Goal: Information Seeking & Learning: Find specific fact

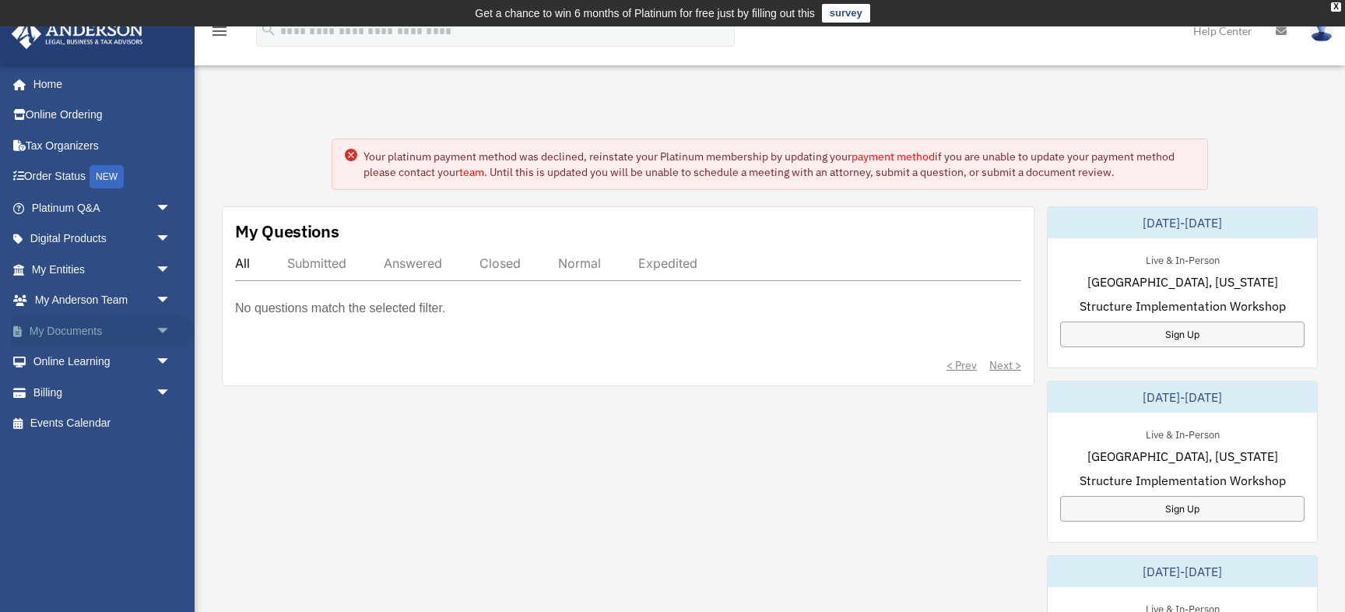
click at [170, 338] on span "arrow_drop_down" at bounding box center [171, 331] width 31 height 32
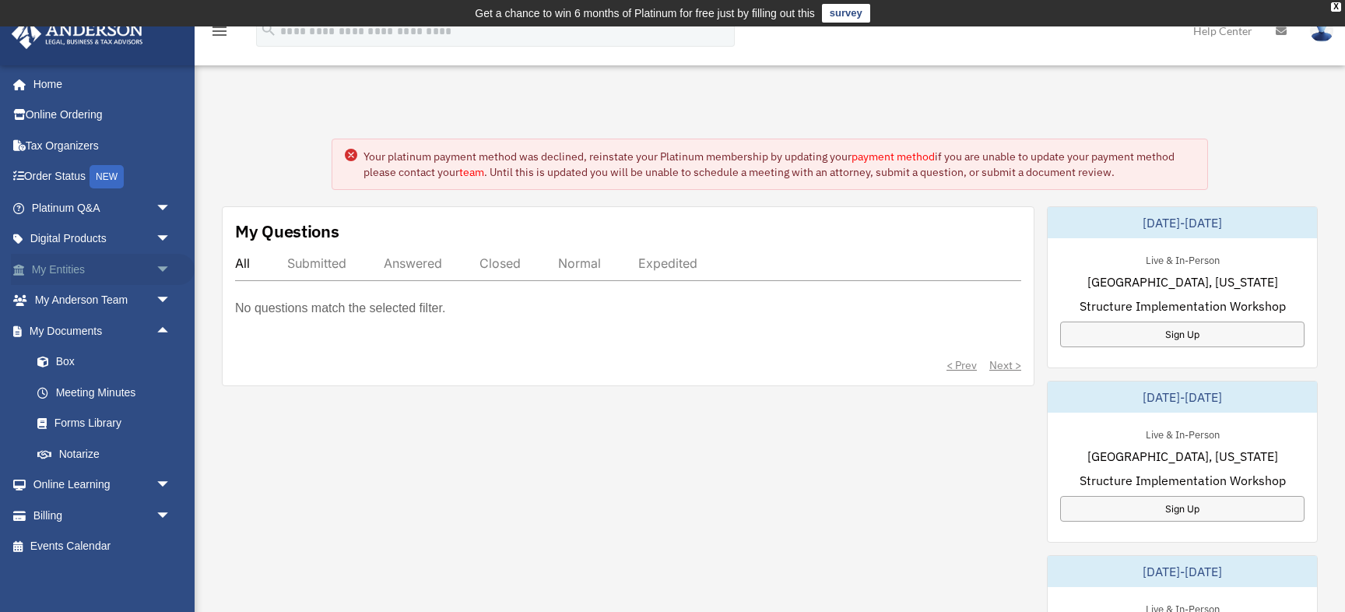
click at [163, 269] on span "arrow_drop_down" at bounding box center [171, 270] width 31 height 32
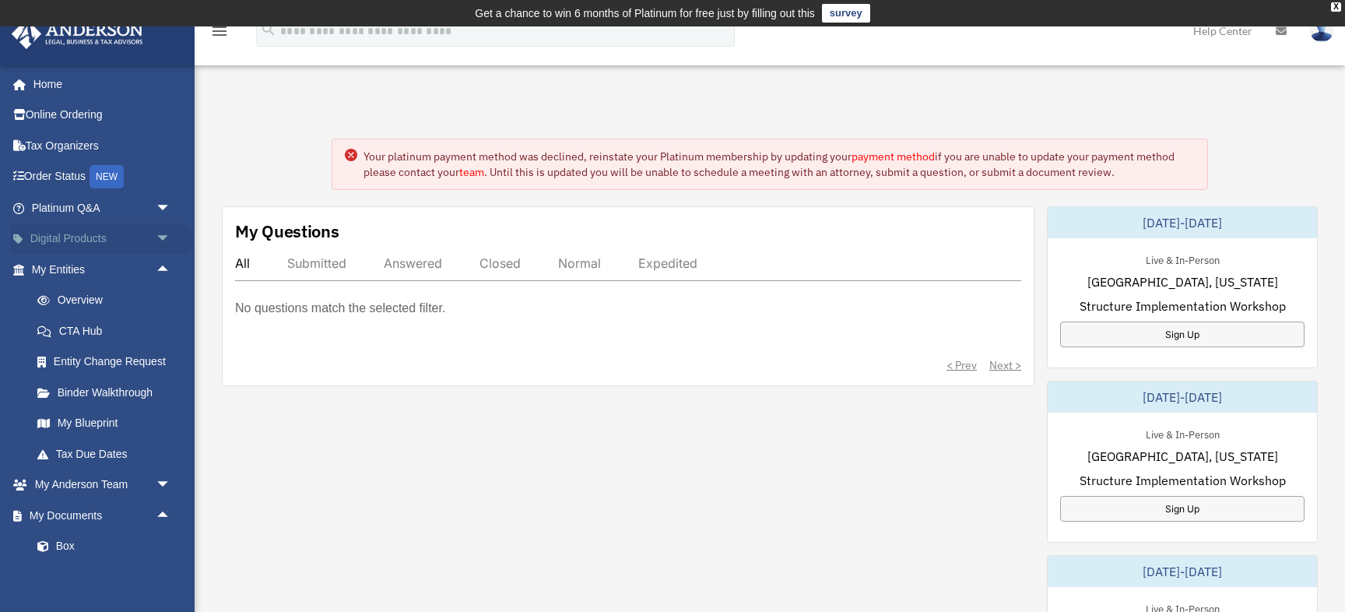
click at [159, 234] on span "arrow_drop_down" at bounding box center [171, 239] width 31 height 32
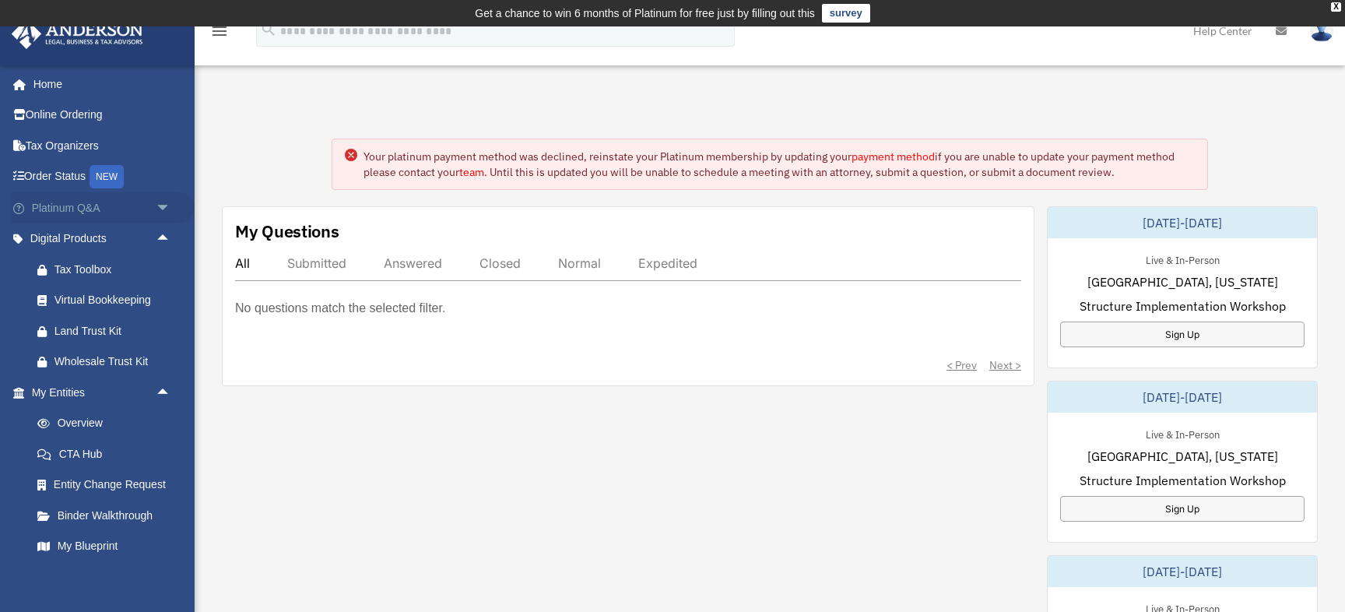
click at [165, 206] on span "arrow_drop_down" at bounding box center [171, 208] width 31 height 32
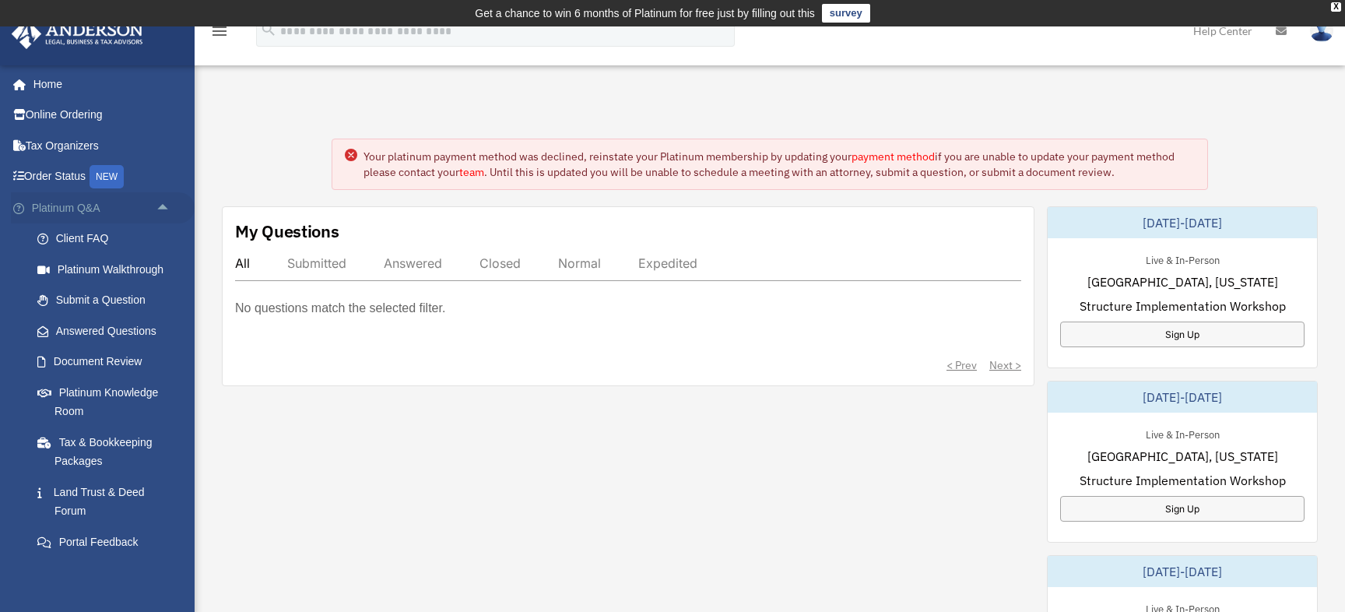
click at [165, 206] on span "arrow_drop_up" at bounding box center [171, 208] width 31 height 32
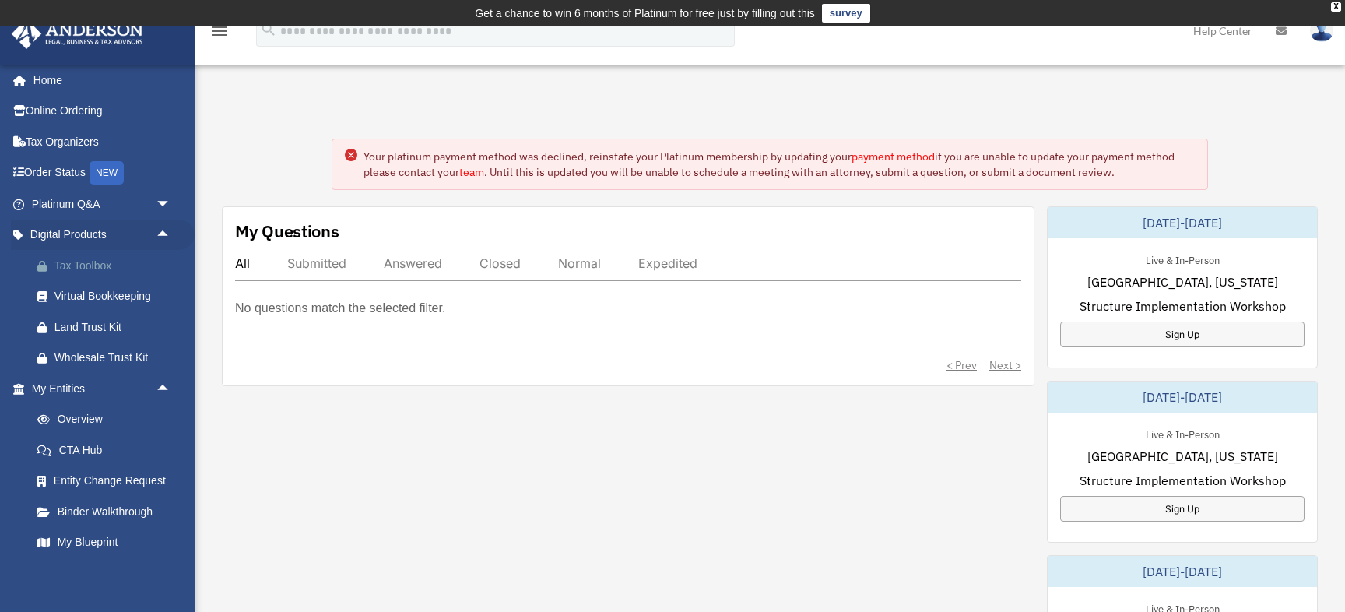
scroll to position [3, 0]
click at [160, 195] on span "arrow_drop_down" at bounding box center [171, 205] width 31 height 32
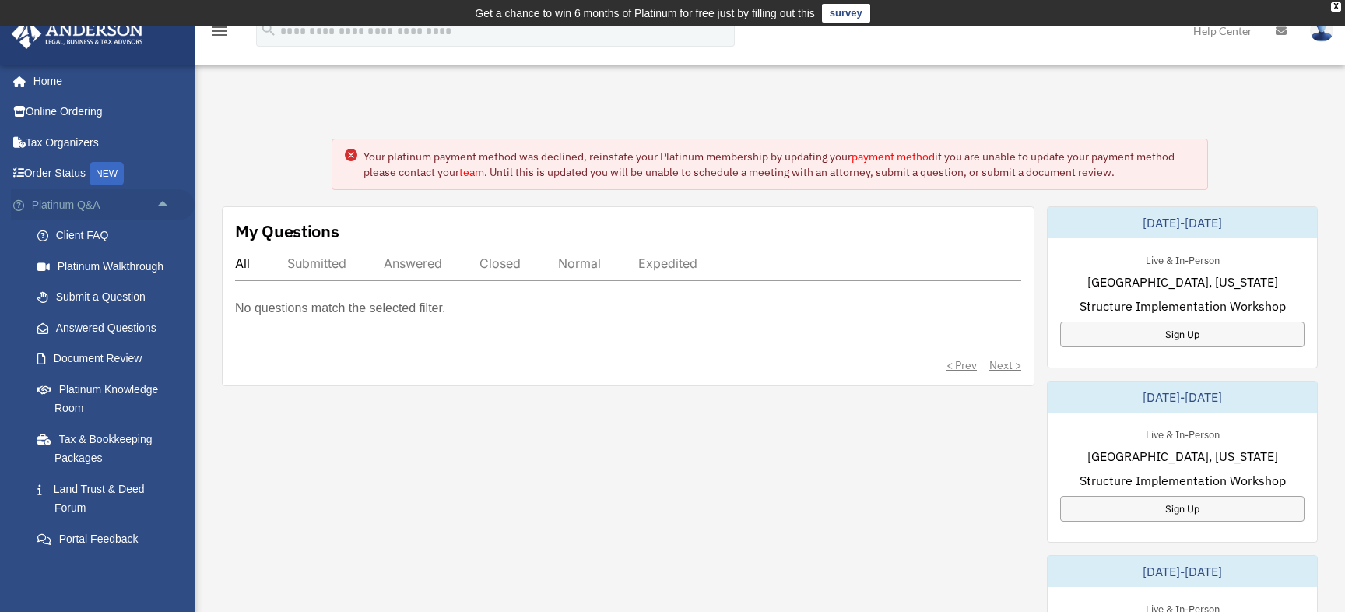
click at [160, 195] on span "arrow_drop_up" at bounding box center [171, 205] width 31 height 32
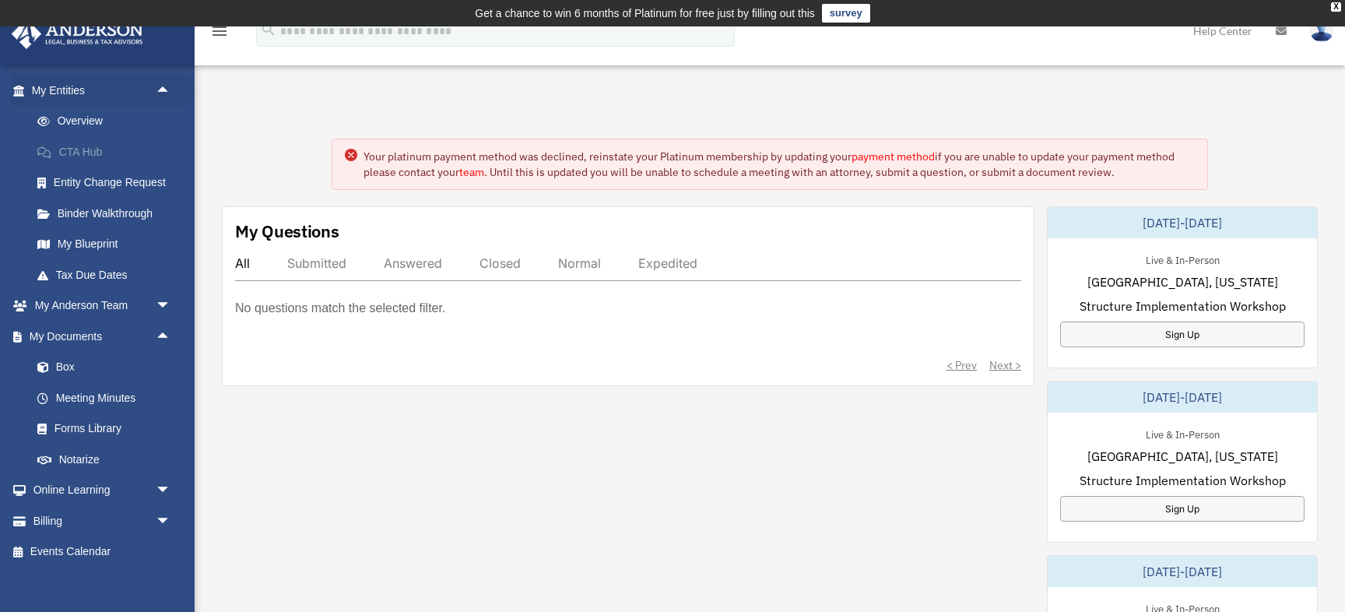
scroll to position [307, 0]
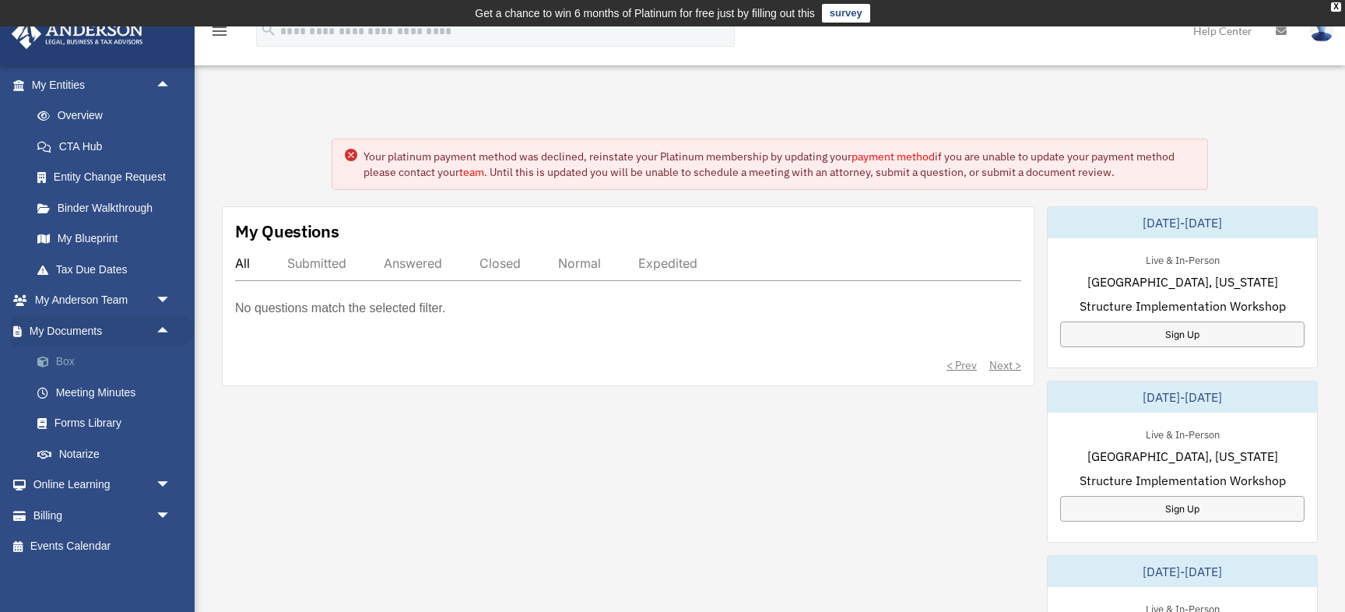
click at [72, 368] on link "Box" at bounding box center [108, 361] width 173 height 31
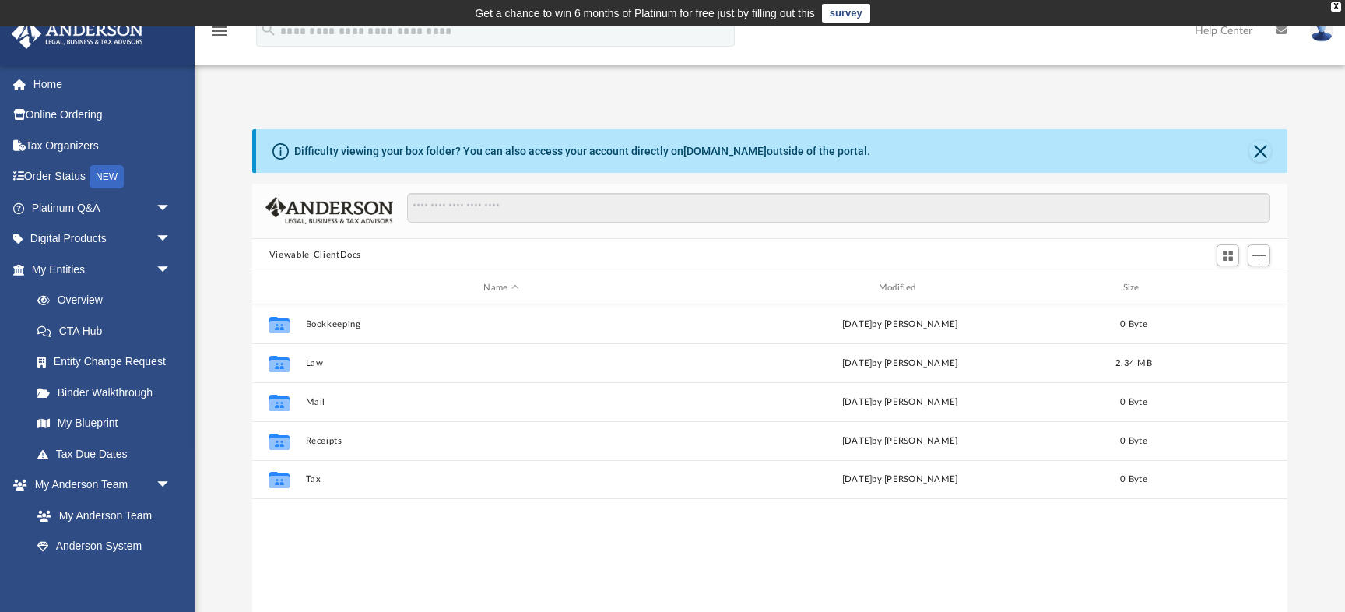
scroll to position [353, 1035]
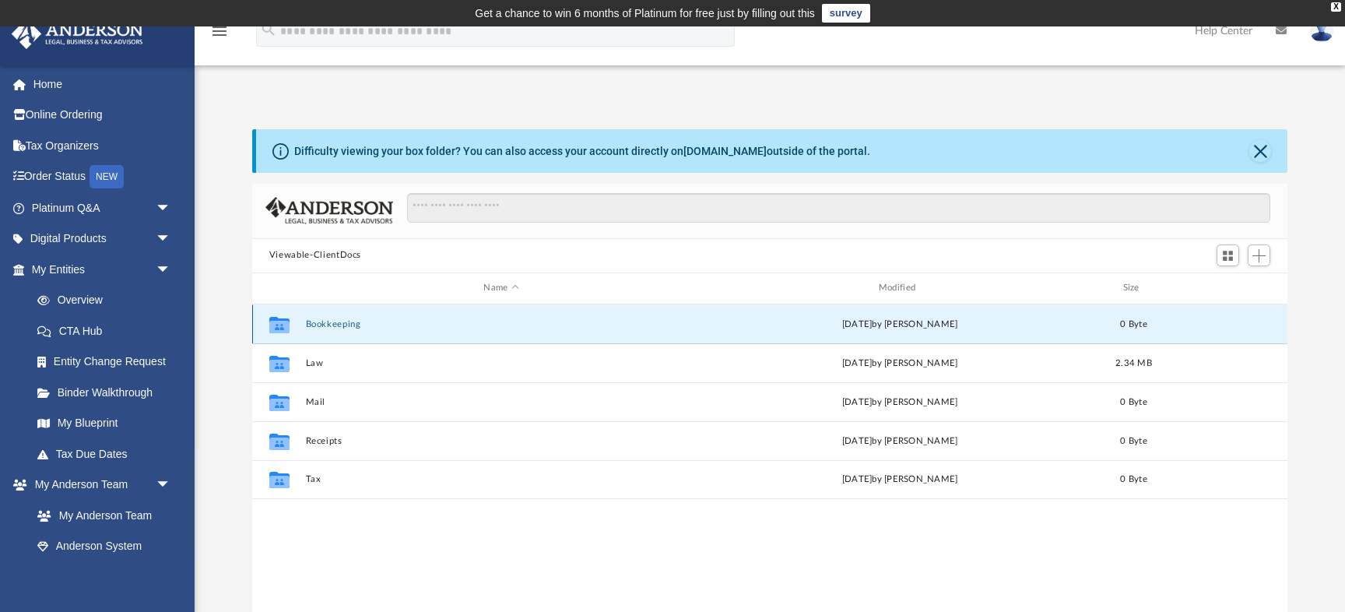
click at [446, 321] on button "Bookkeeping" at bounding box center [501, 324] width 392 height 10
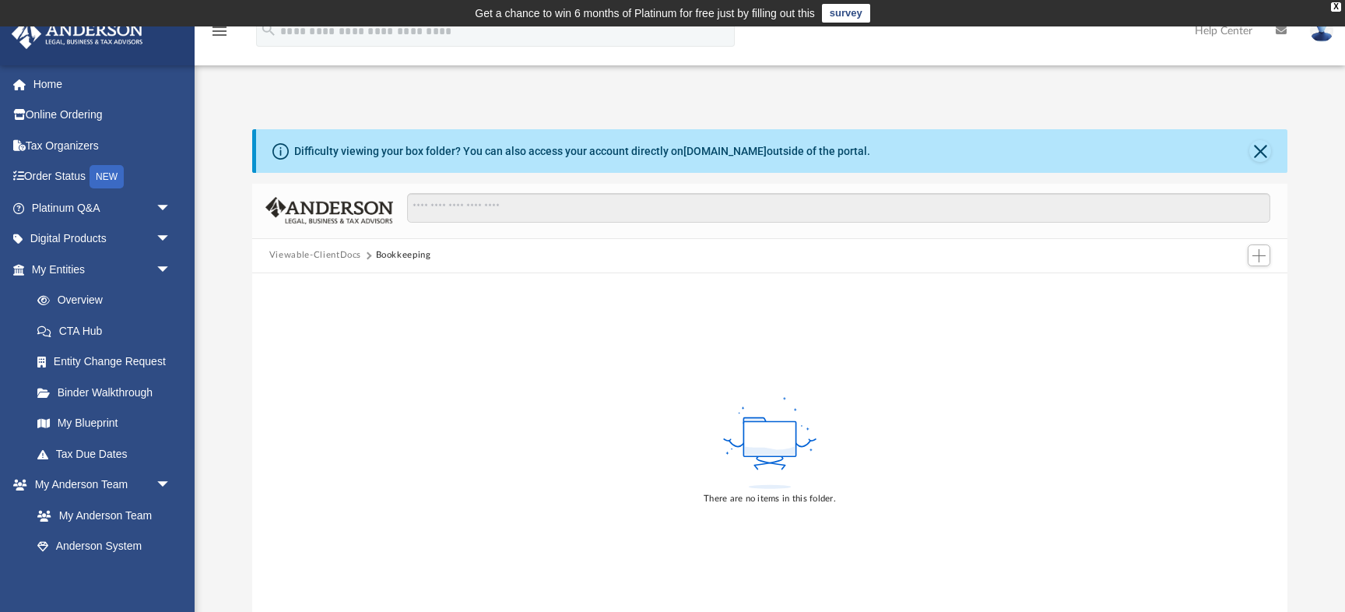
click at [311, 254] on button "Viewable-ClientDocs" at bounding box center [315, 255] width 92 height 14
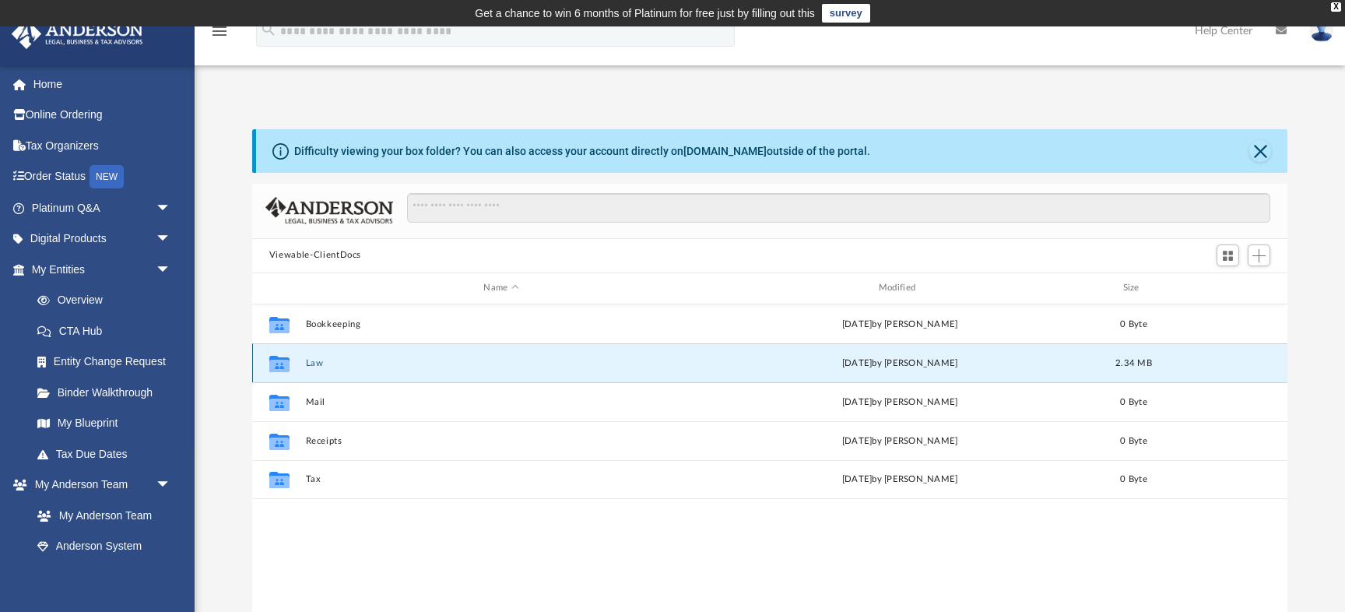
click at [602, 361] on button "Law" at bounding box center [501, 363] width 392 height 10
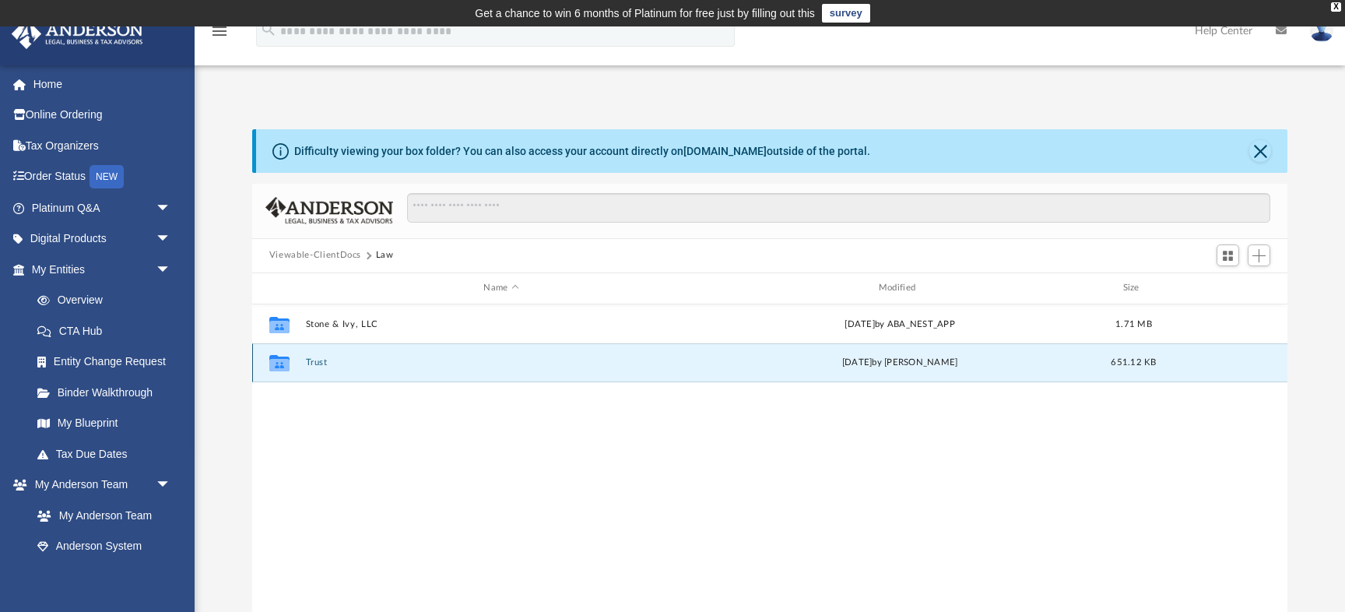
click at [602, 361] on button "Trust" at bounding box center [501, 362] width 392 height 10
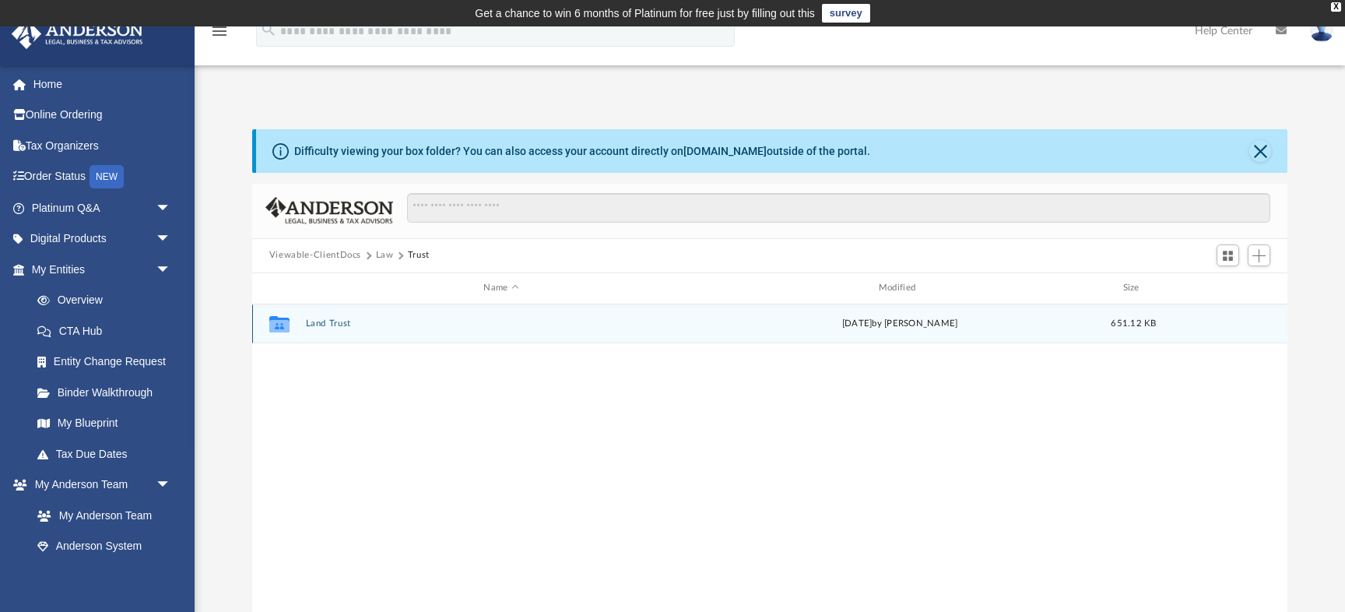
click at [606, 334] on div "Collaborated Folder Land Trust Tue Aug 12 2025 by Alfred Vidad Palaganas 651.12…" at bounding box center [769, 323] width 1035 height 39
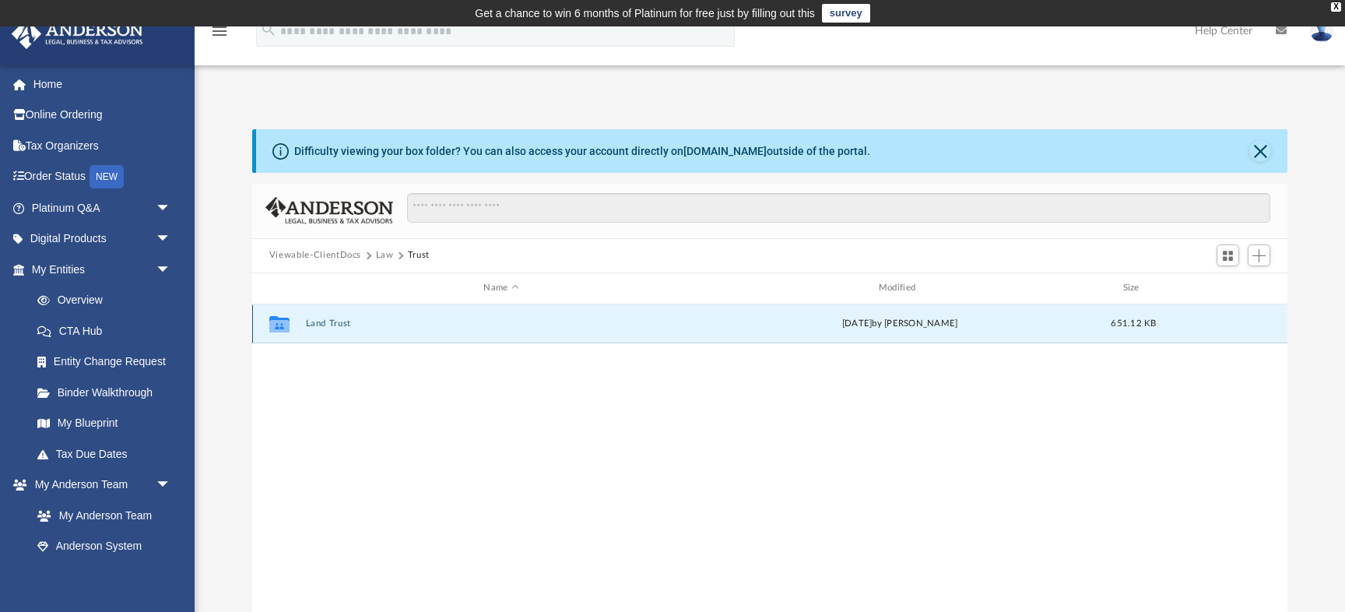
click at [606, 334] on div "Collaborated Folder Land Trust Tue Aug 12 2025 by Alfred Vidad Palaganas 651.12…" at bounding box center [769, 323] width 1035 height 39
click at [342, 323] on button "Land Trust" at bounding box center [501, 323] width 392 height 10
click at [342, 323] on button "Land Trust - Fenway Pass Trust" at bounding box center [501, 323] width 392 height 10
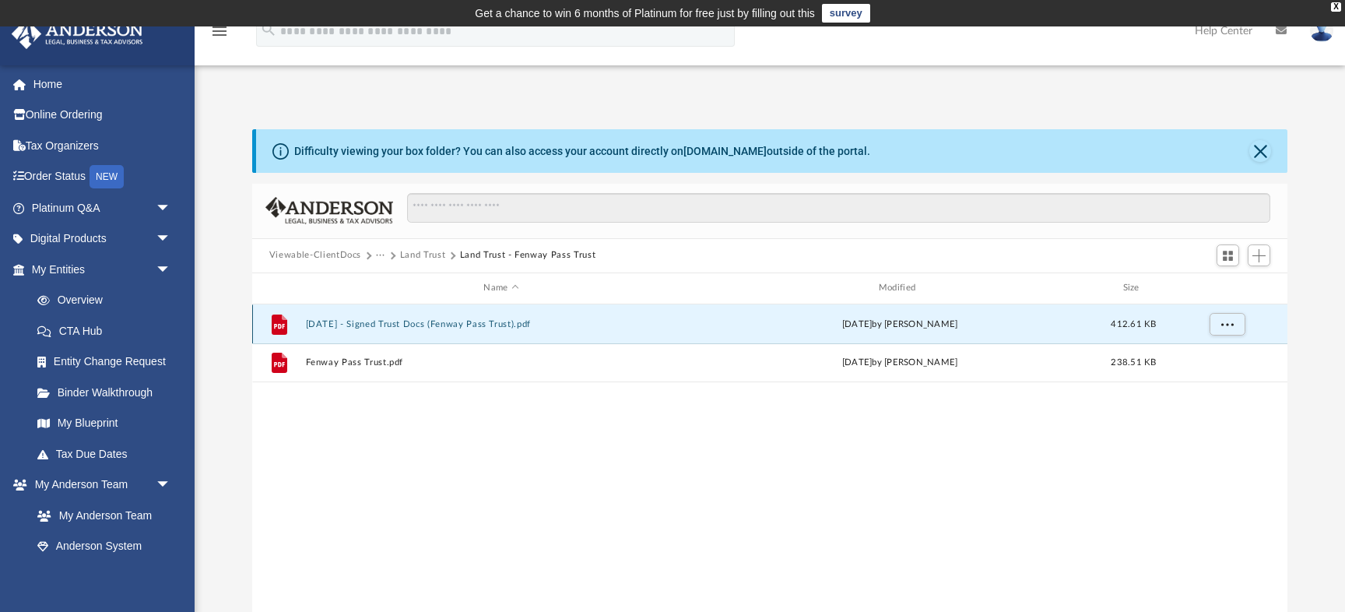
click at [342, 323] on button "2025.07.17 - Signed Trust Docs (Fenway Pass Trust).pdf" at bounding box center [501, 324] width 392 height 10
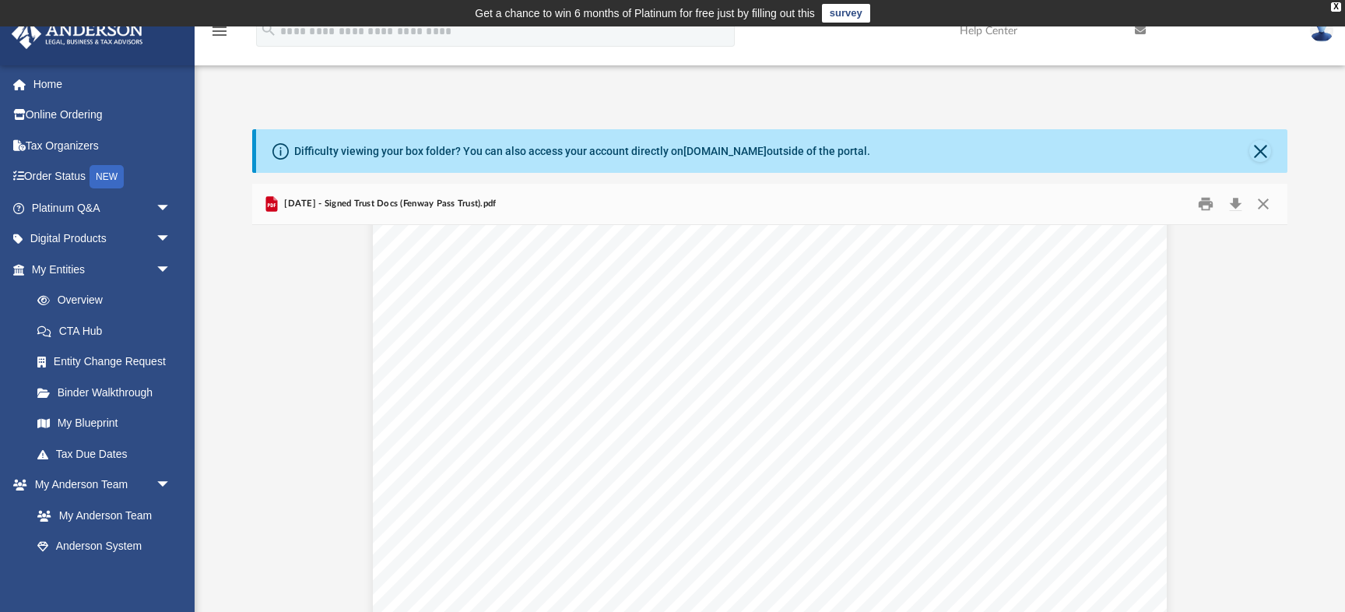
scroll to position [3656, 0]
drag, startPoint x: 672, startPoint y: 360, endPoint x: 746, endPoint y: 351, distance: 74.5
click at [746, 351] on div "Confirmation of Names and Fiduciaries for the Fenway Pass Trust Trust Informati…" at bounding box center [770, 247] width 794 height 1028
drag, startPoint x: 679, startPoint y: 364, endPoint x: 984, endPoint y: 362, distance: 305.1
click at [984, 362] on div "Confirmation of Names and Fiduciaries for the Fenway Pass Trust Trust Informati…" at bounding box center [770, 247] width 794 height 1028
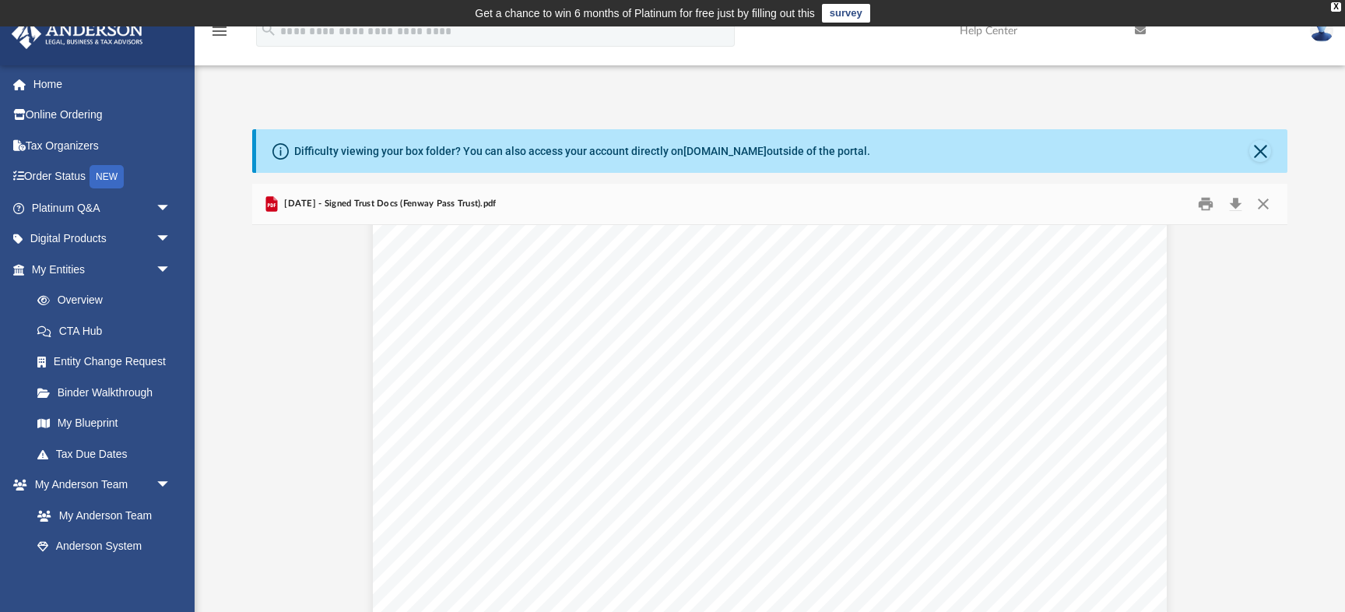
scroll to position [3245, 0]
drag, startPoint x: 680, startPoint y: 385, endPoint x: 935, endPoint y: 385, distance: 255.3
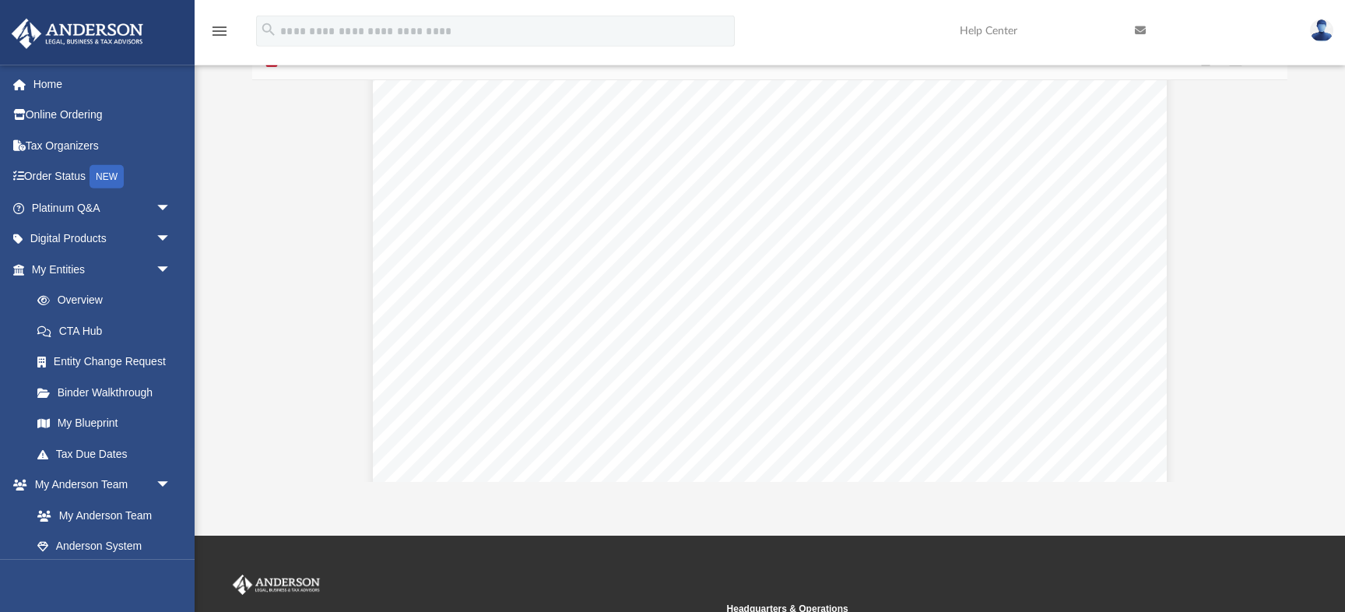
scroll to position [3330, 0]
